Goal: Task Accomplishment & Management: Use online tool/utility

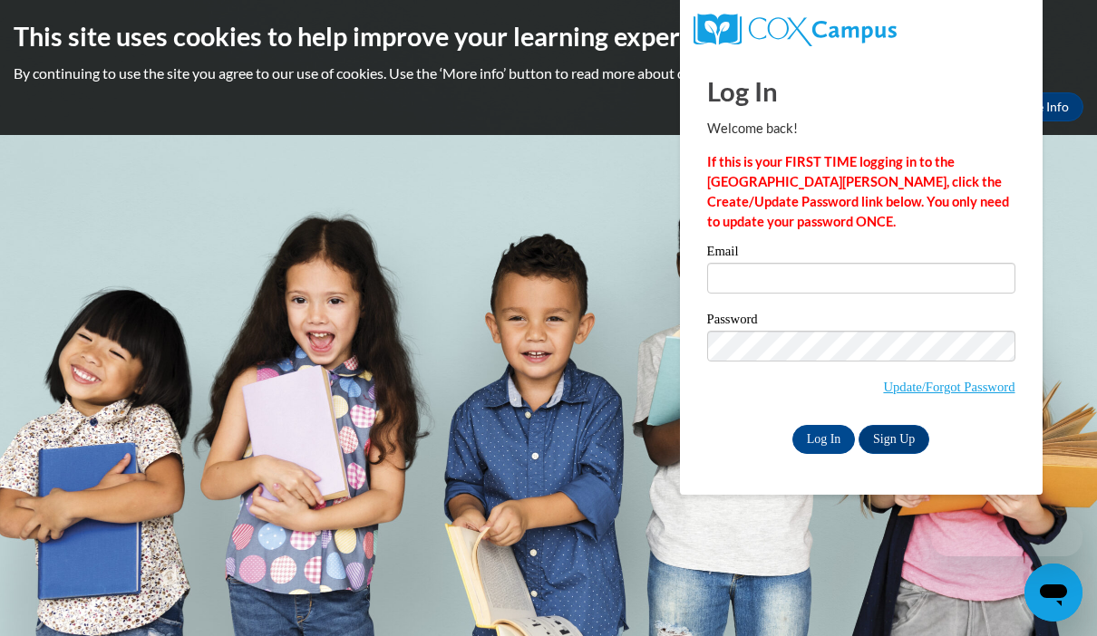
click at [808, 271] on input "Email" at bounding box center [861, 278] width 308 height 31
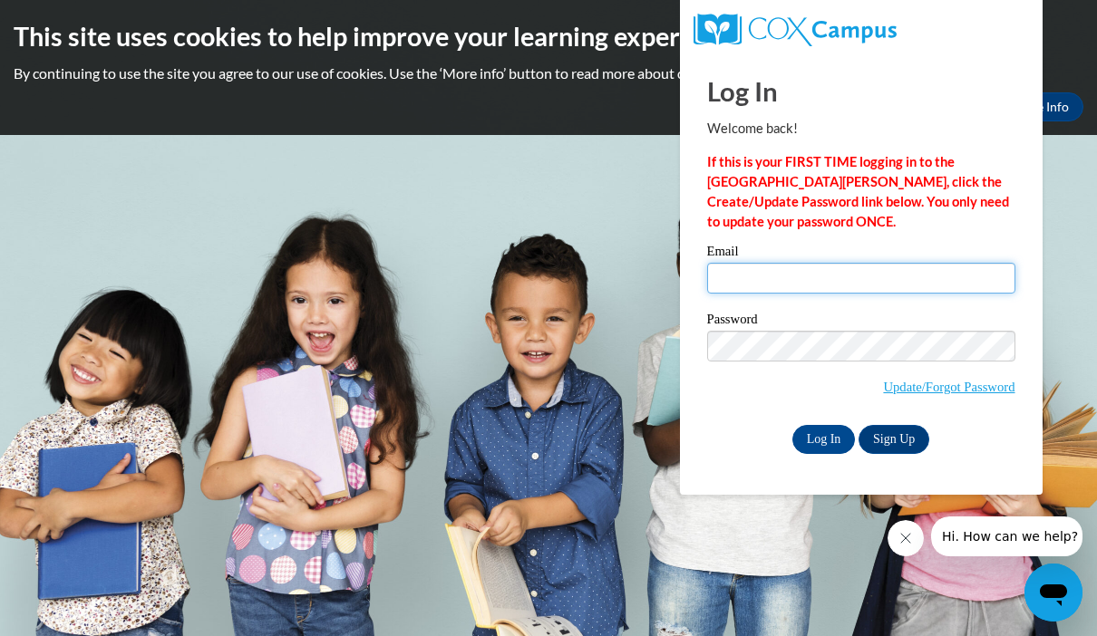
type input "flewis@sdb.k12.wi.us"
click at [823, 452] on input "Log In" at bounding box center [823, 439] width 63 height 29
click at [831, 440] on input "Log In" at bounding box center [823, 439] width 63 height 29
click at [809, 434] on input "Log In" at bounding box center [823, 439] width 63 height 29
click at [796, 444] on input "Log In" at bounding box center [823, 439] width 63 height 29
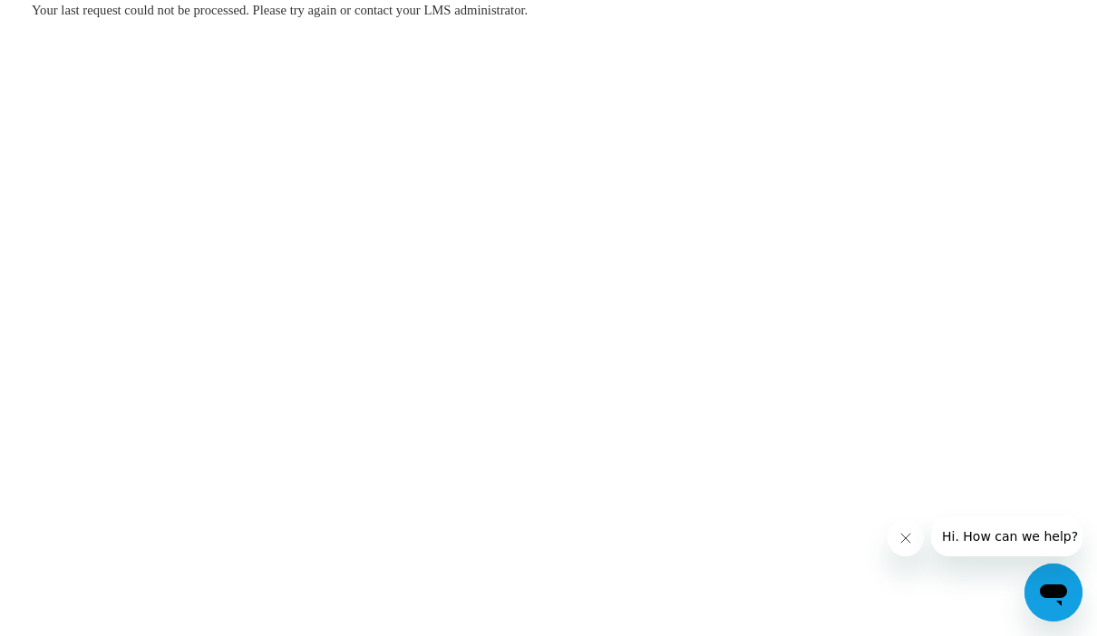
click at [905, 542] on icon "Close message from company" at bounding box center [906, 538] width 15 height 15
